Goal: Information Seeking & Learning: Learn about a topic

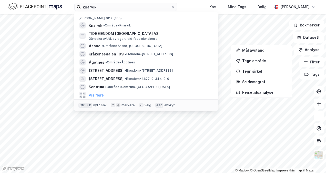
click at [58, 9] on div "knarvik Nylige søk (100) [GEOGRAPHIC_DATA] • Område • Knarvik TIDE EIENDOM [GEO…" at bounding box center [163, 7] width 326 height 14
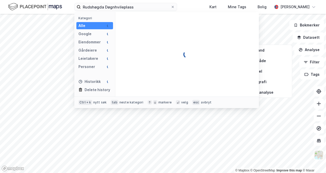
type input "Rudshøgda Døgnhvileplass"
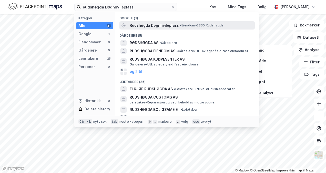
click at [171, 25] on span "Rudshøgda Døgnhvileplass" at bounding box center [154, 25] width 49 height 6
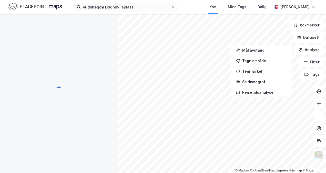
scroll to position [89, 0]
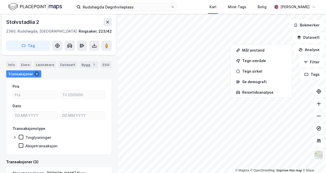
click at [320, 116] on icon at bounding box center [318, 115] width 5 height 5
